Goal: Complete application form

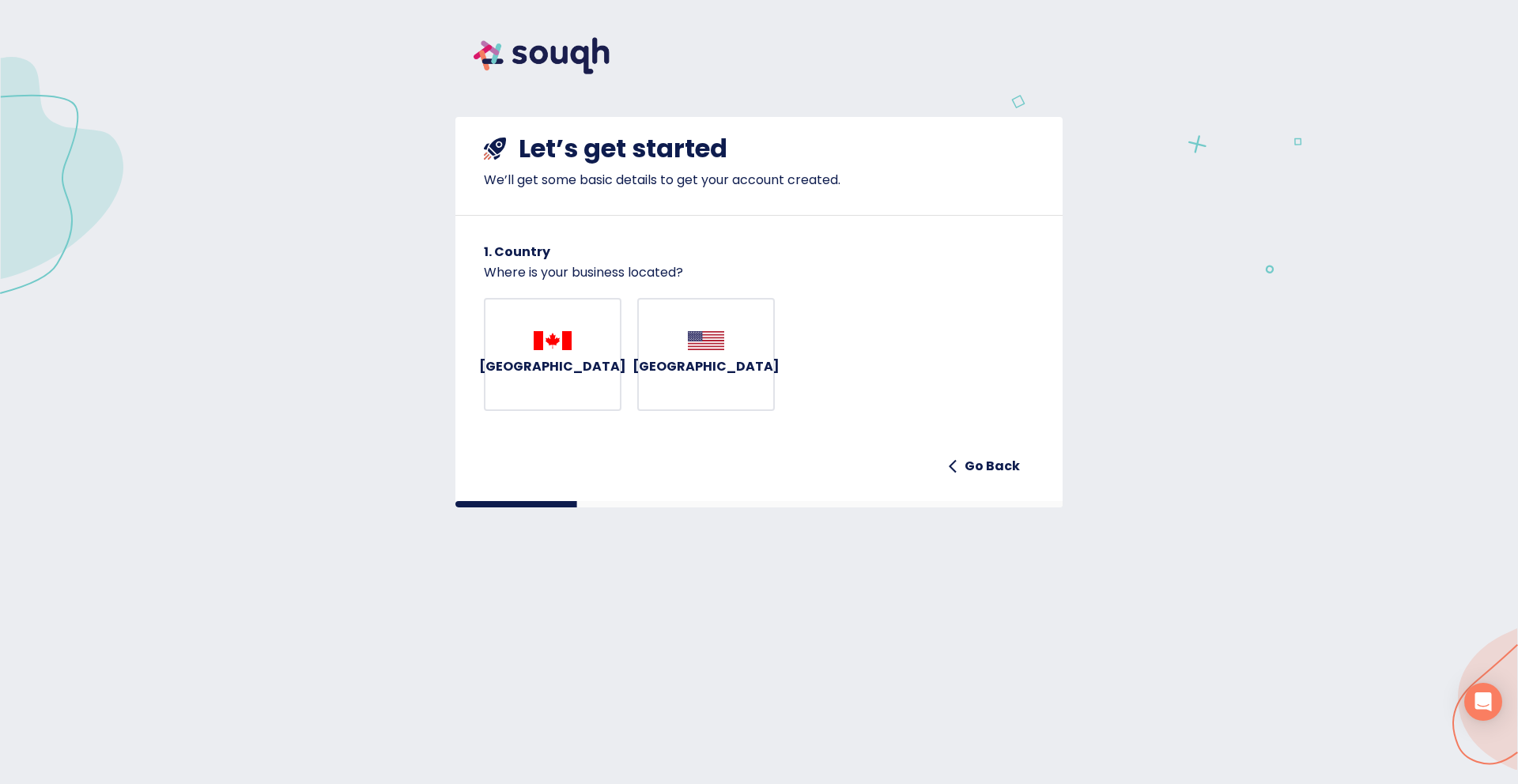
click at [560, 378] on h6 "[GEOGRAPHIC_DATA]" at bounding box center [553, 366] width 147 height 22
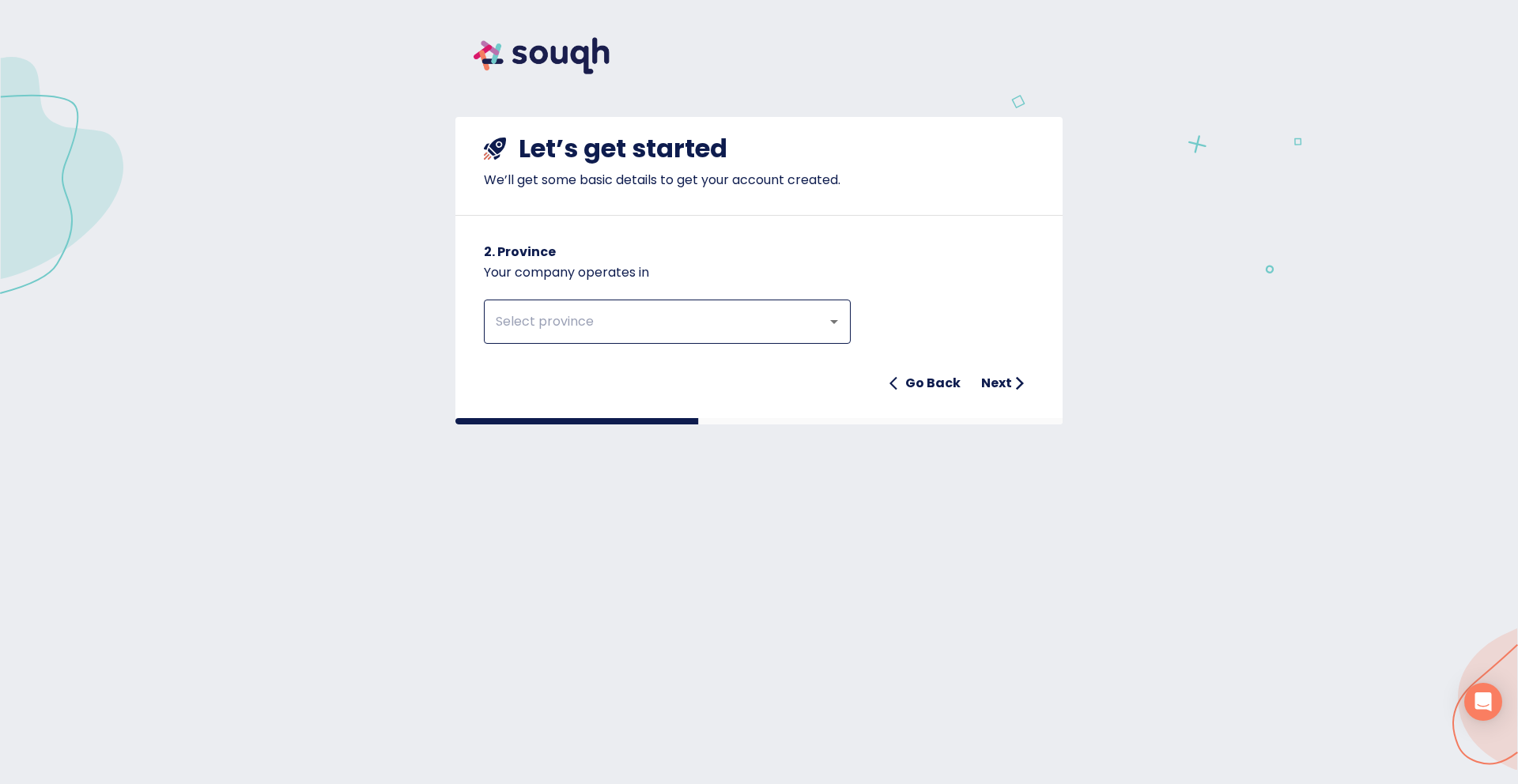
click at [821, 328] on div at bounding box center [822, 321] width 41 height 22
click at [832, 316] on icon "Open" at bounding box center [834, 321] width 19 height 19
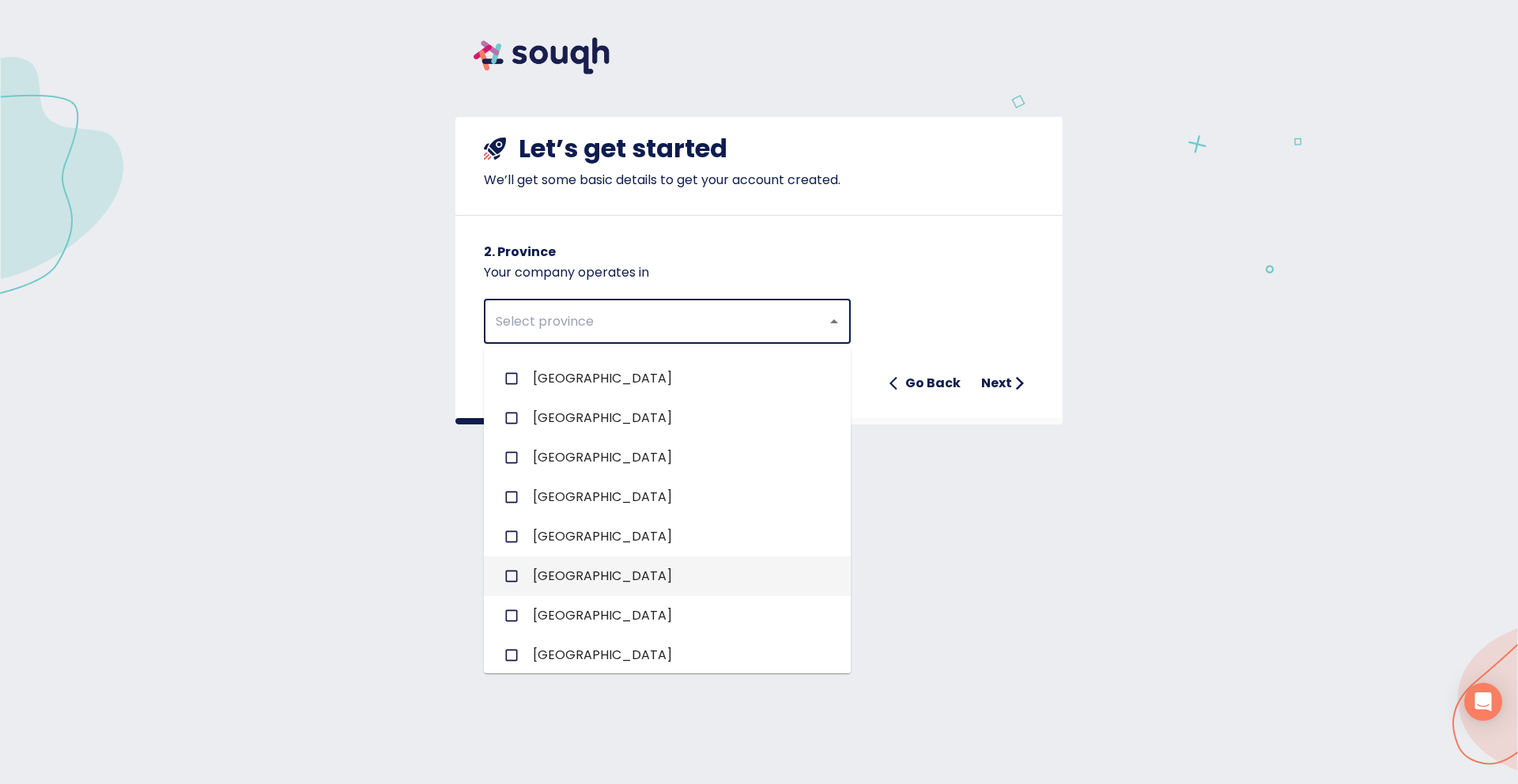
scroll to position [125, 0]
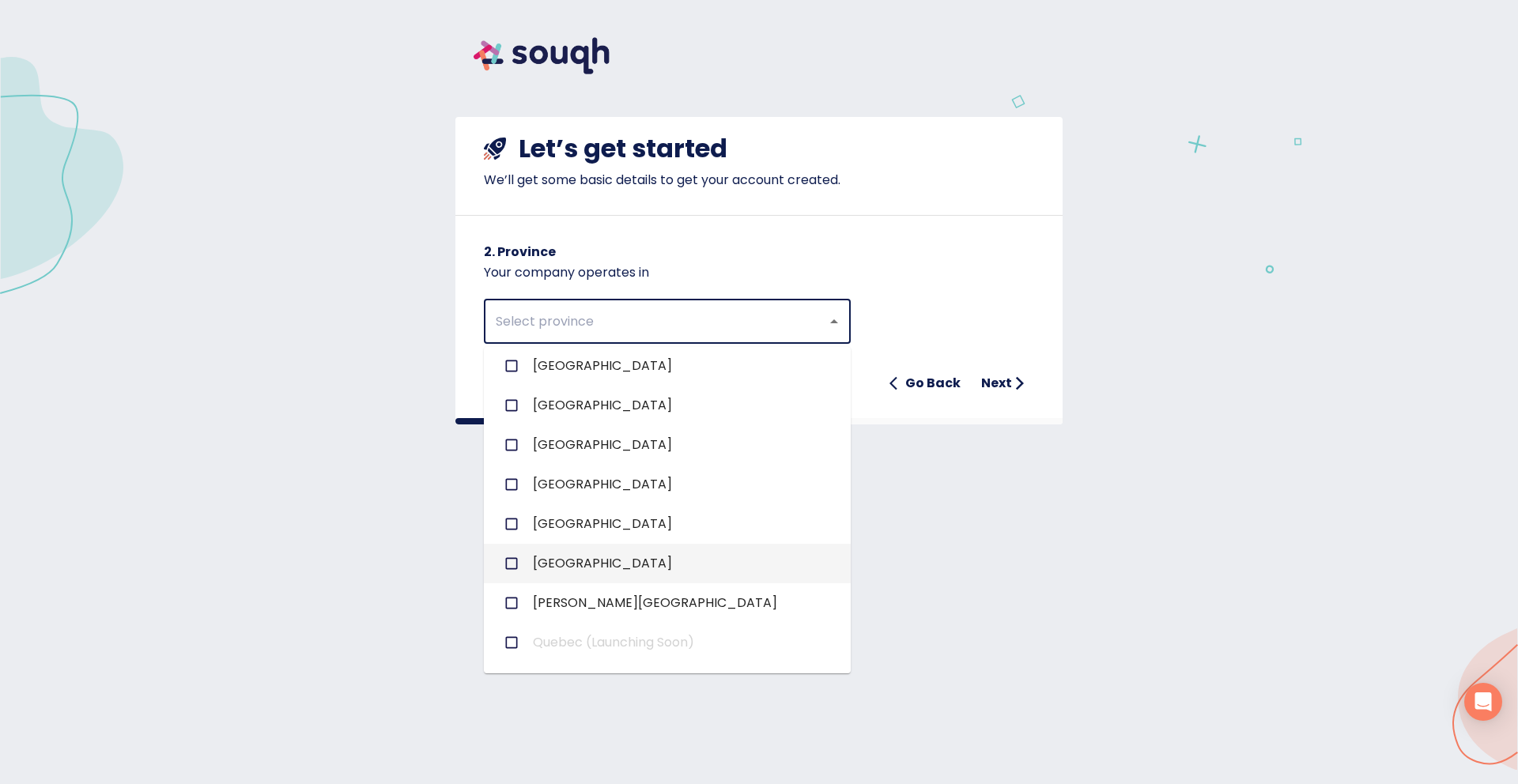
click at [518, 560] on input "checkbox" at bounding box center [511, 563] width 30 height 30
checkbox input "true"
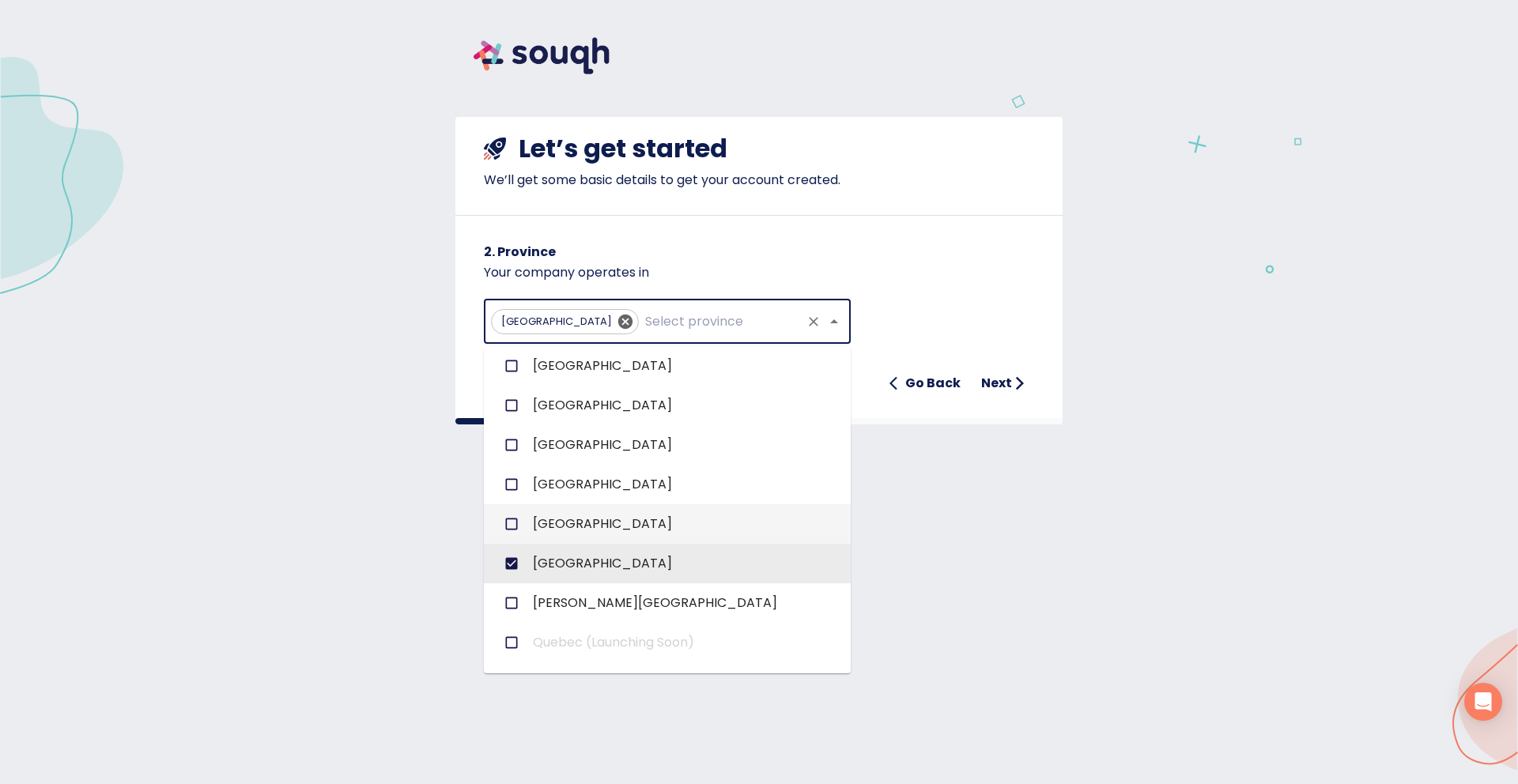
click at [1002, 378] on h6 "Next" at bounding box center [996, 383] width 31 height 22
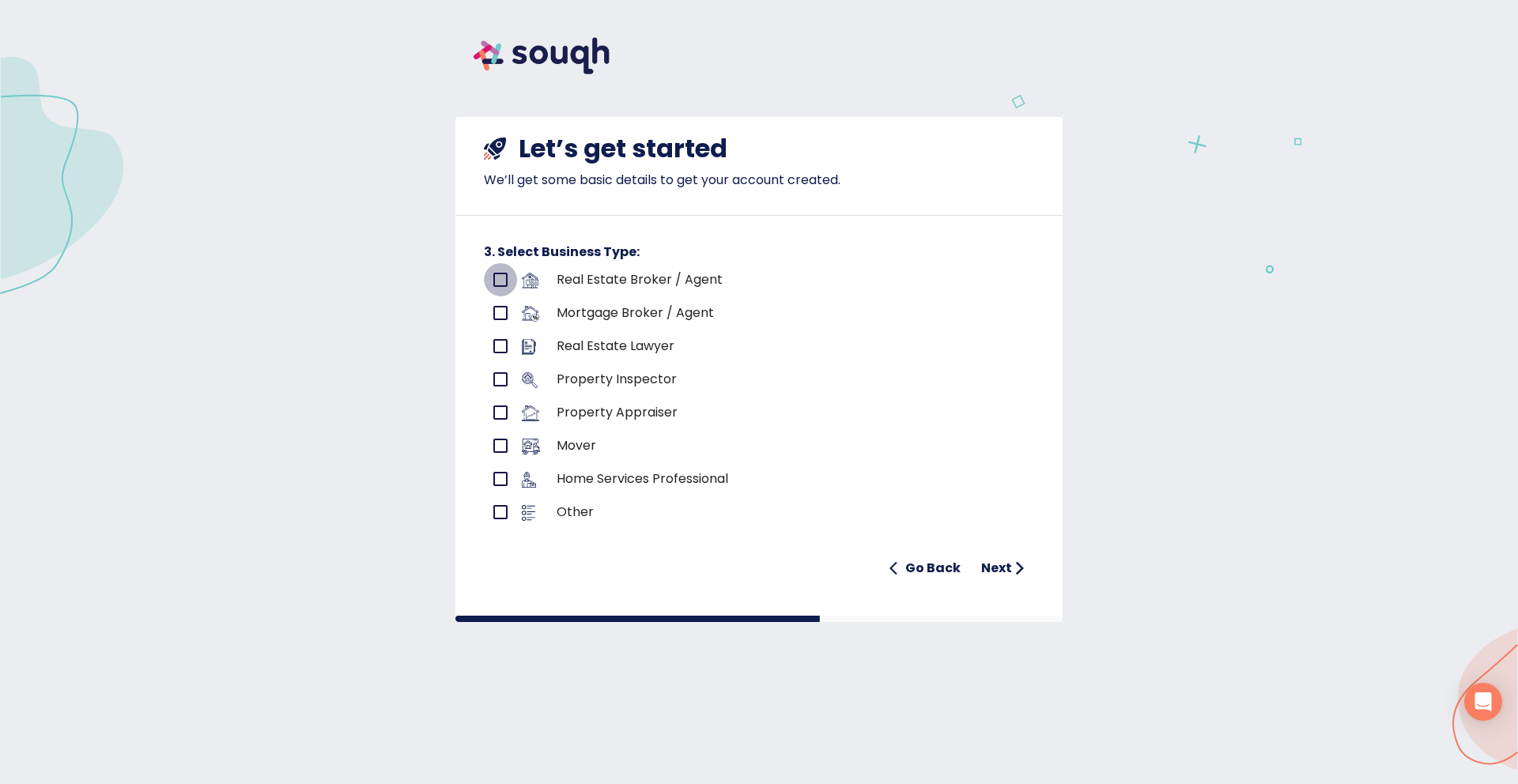
click at [489, 274] on input "primary checkbox" at bounding box center [500, 279] width 33 height 33
checkbox input "true"
click at [1008, 562] on h6 "Next" at bounding box center [996, 568] width 31 height 22
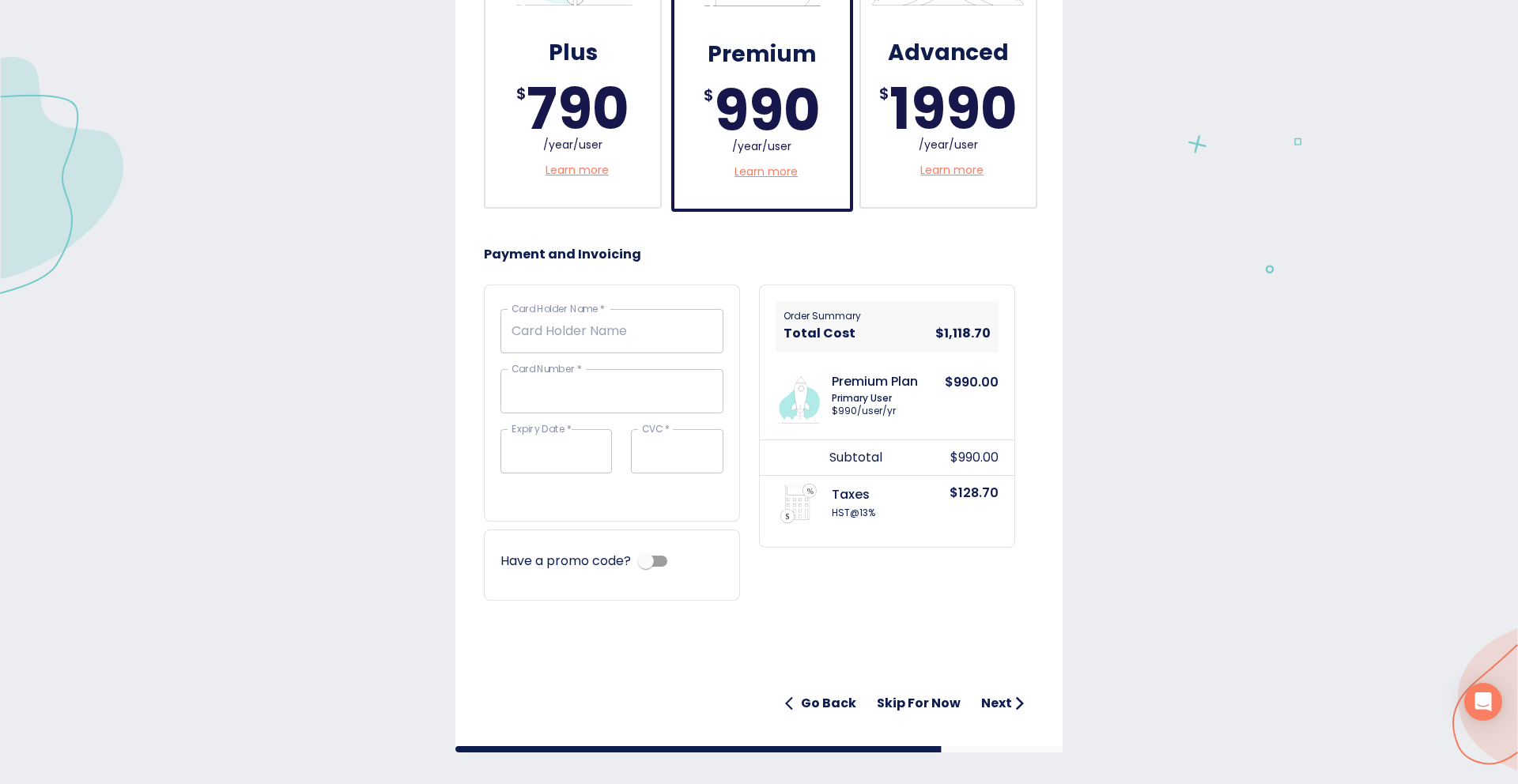
scroll to position [496, 0]
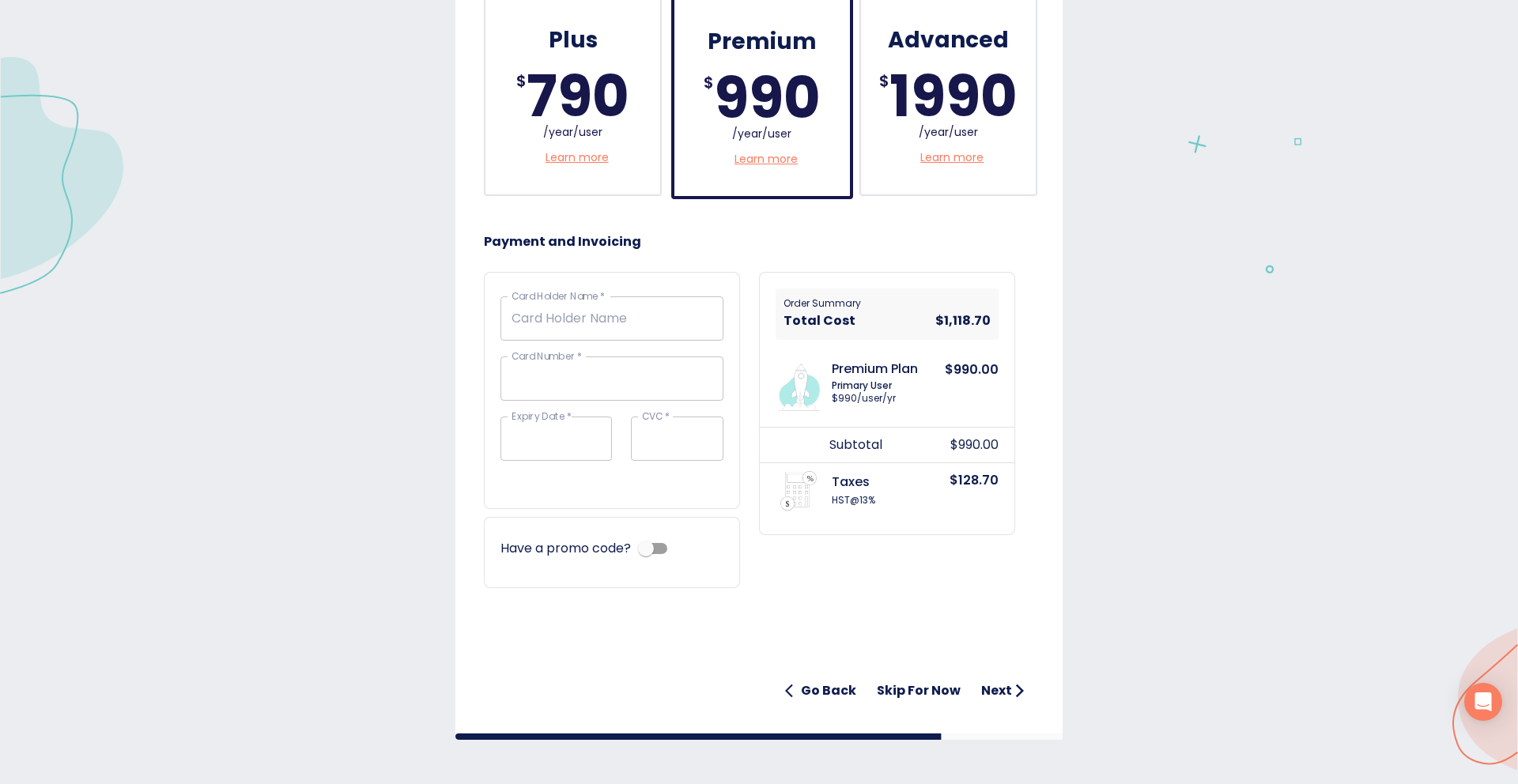
click at [912, 682] on h6 "Skip for now" at bounding box center [919, 690] width 84 height 22
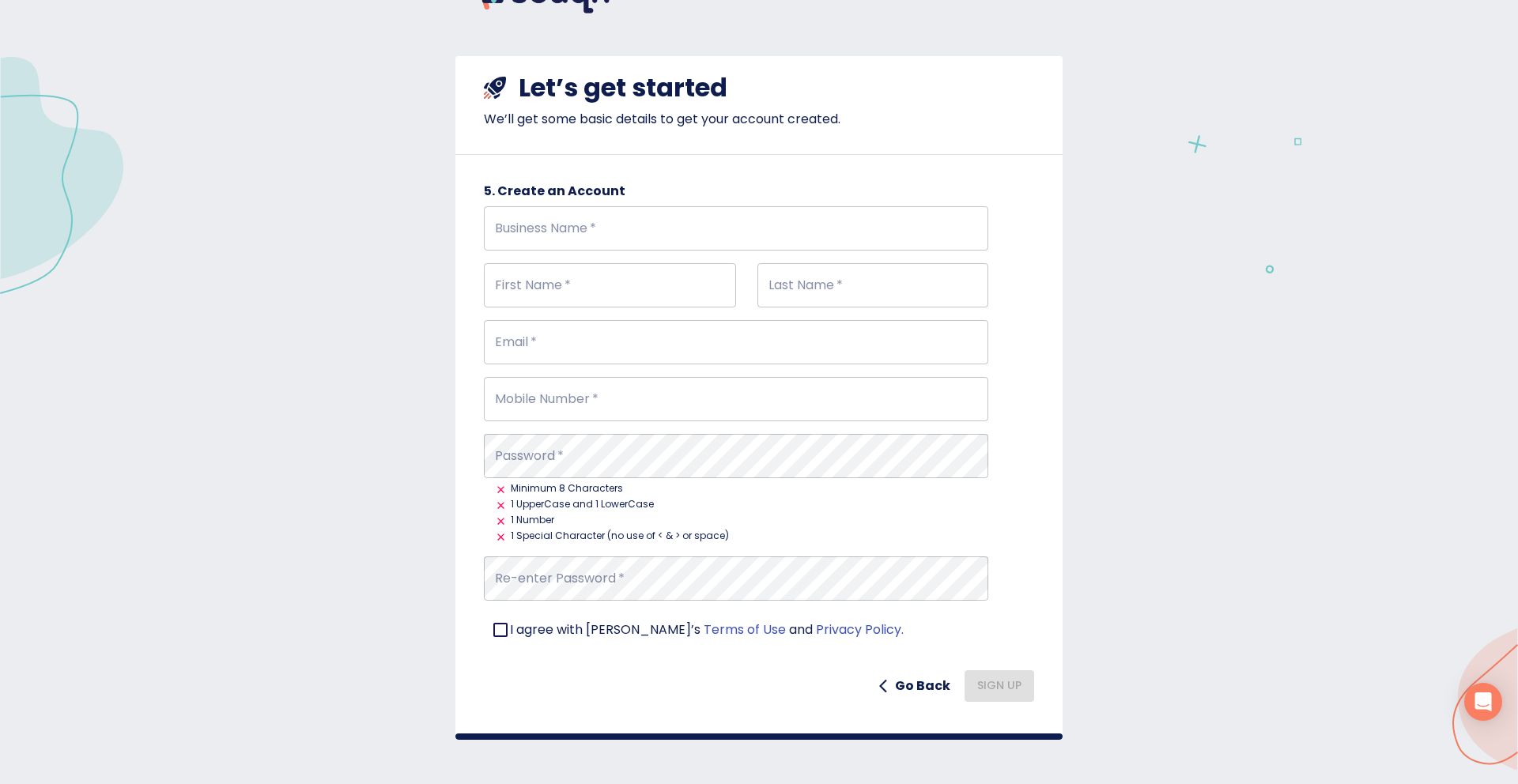
scroll to position [60, 0]
type input "[PERSON_NAME][EMAIL_ADDRESS][PERSON_NAME][DOMAIN_NAME]"
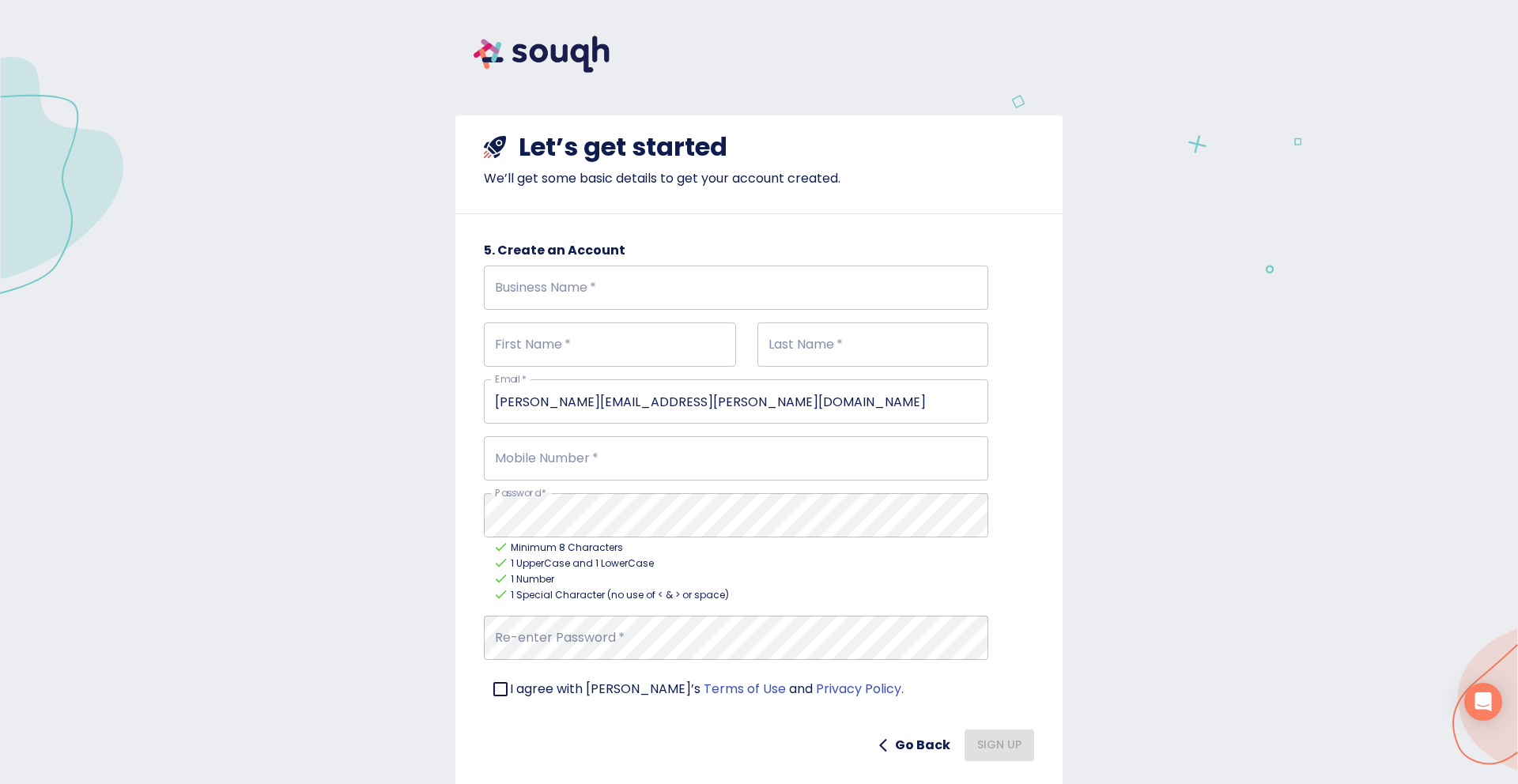
scroll to position [0, 0]
